Goal: Task Accomplishment & Management: Manage account settings

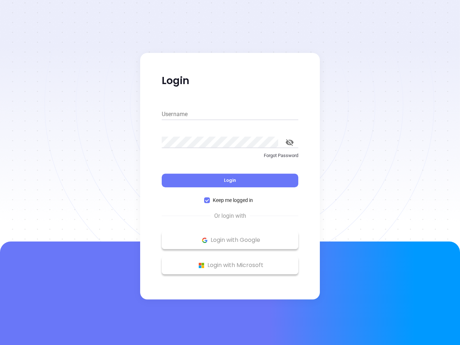
click at [230, 172] on div "Login" at bounding box center [230, 176] width 136 height 22
click at [230, 114] on input "Username" at bounding box center [230, 113] width 136 height 11
click at [289, 142] on icon "toggle password visibility" at bounding box center [289, 142] width 8 height 7
click at [230, 180] on span "Login" at bounding box center [230, 180] width 12 height 6
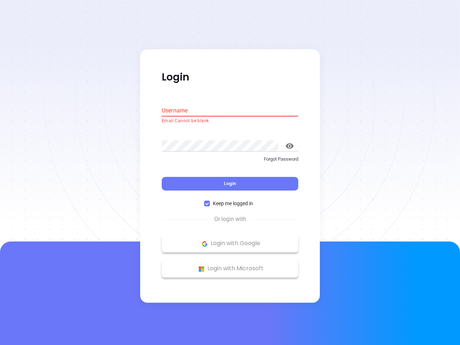
click at [230, 200] on span "Keep me logged in" at bounding box center [233, 204] width 46 height 8
click at [210, 201] on input "Keep me logged in" at bounding box center [207, 204] width 6 height 6
checkbox input "false"
click at [230, 240] on p "Login with Google" at bounding box center [229, 243] width 129 height 11
click at [230, 265] on p "Login with Microsoft" at bounding box center [229, 268] width 129 height 11
